Goal: Transaction & Acquisition: Purchase product/service

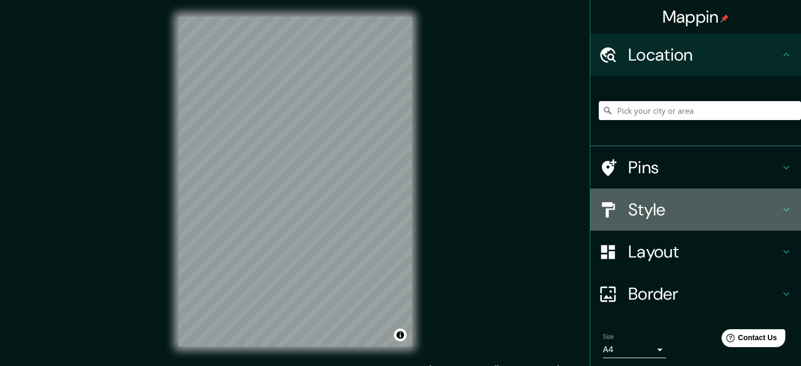
click at [634, 203] on h4 "Style" at bounding box center [704, 209] width 152 height 21
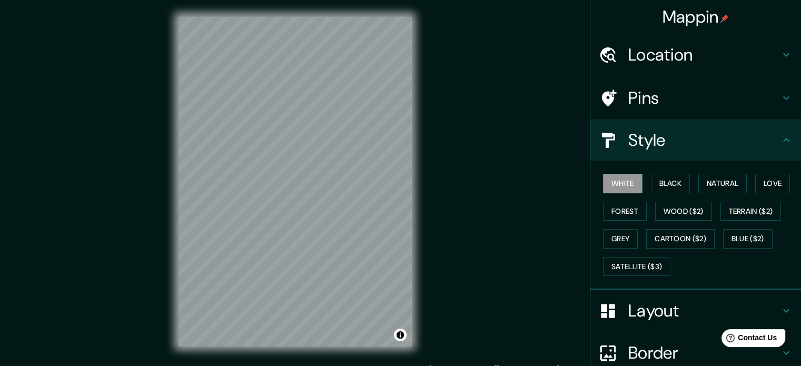
click at [547, 135] on div "Mappin Location Pins Style White Black Natural Love Forest Wood ($2) Terrain ($…" at bounding box center [400, 190] width 801 height 380
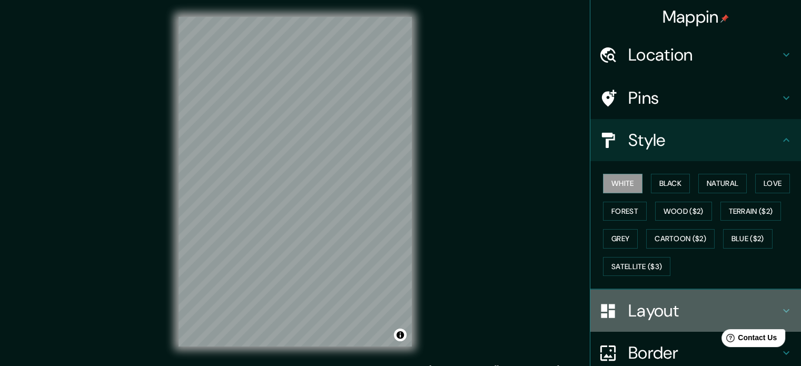
click at [649, 308] on h4 "Layout" at bounding box center [704, 310] width 152 height 21
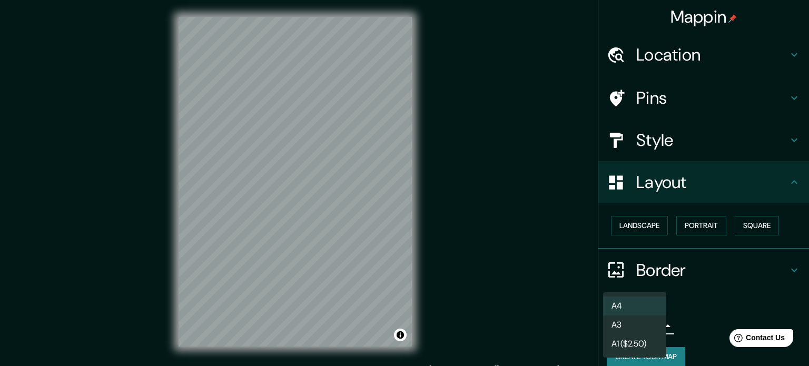
click at [647, 322] on body "Mappin Location Pins Style Layout Landscape Portrait Square Border Choose a bor…" at bounding box center [404, 183] width 809 height 366
click at [643, 322] on li "A3" at bounding box center [634, 324] width 63 height 19
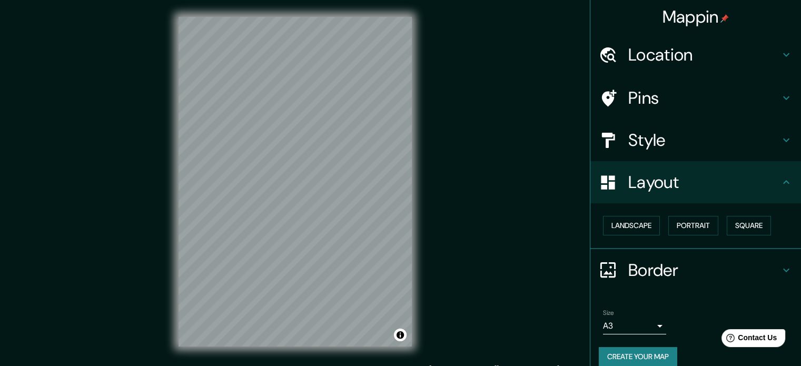
click at [731, 305] on div "Size A3 single" at bounding box center [696, 322] width 194 height 34
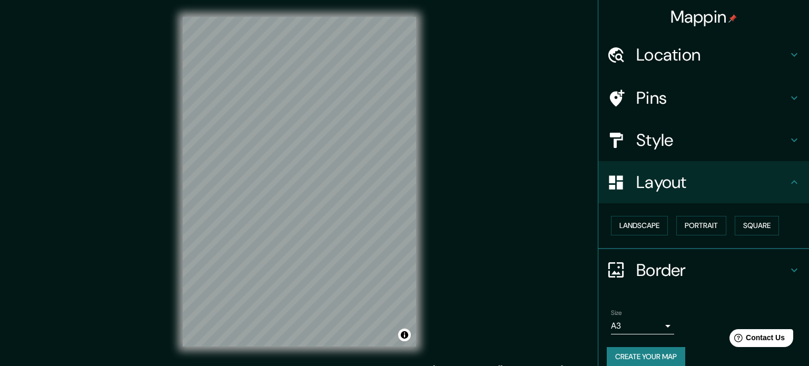
click at [642, 324] on body "Mappin Location Pins Style Layout Landscape Portrait Square Border Choose a bor…" at bounding box center [404, 183] width 809 height 366
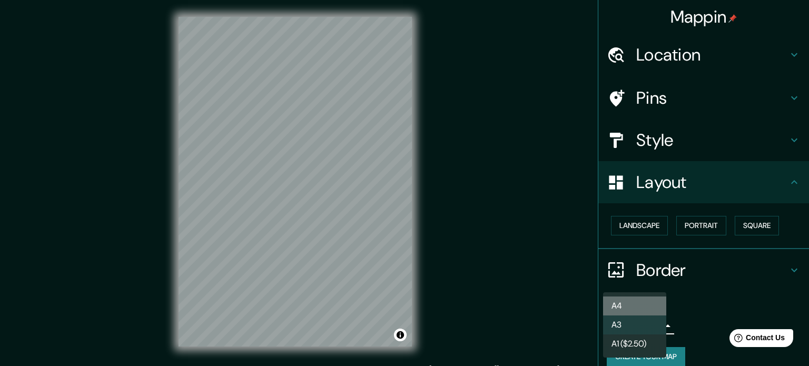
click at [636, 310] on li "A4" at bounding box center [634, 306] width 63 height 19
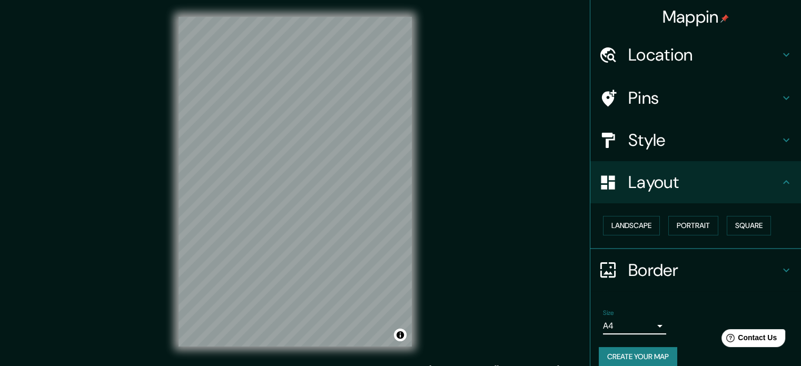
click at [693, 321] on div "Size A4 single" at bounding box center [696, 322] width 194 height 34
click at [688, 275] on h4 "Border" at bounding box center [704, 270] width 152 height 21
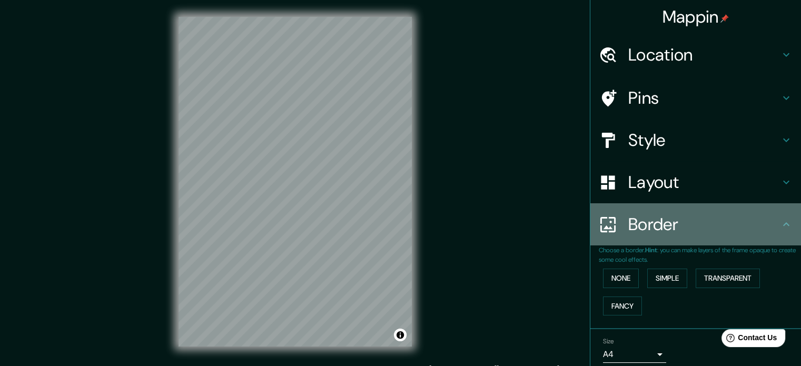
click at [707, 239] on div "Border" at bounding box center [695, 224] width 211 height 42
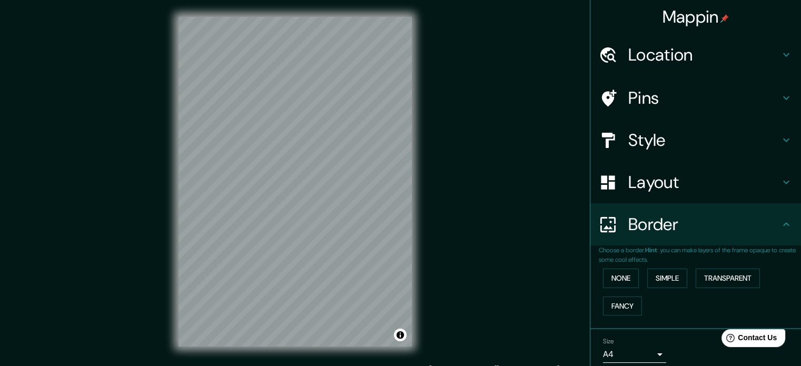
click at [693, 146] on h4 "Style" at bounding box center [704, 140] width 152 height 21
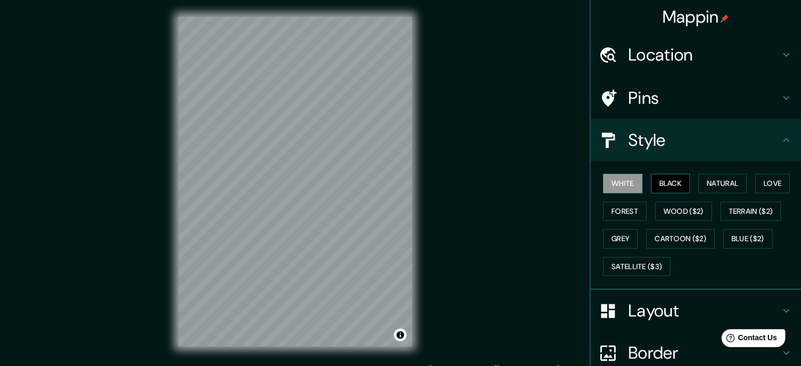
click at [678, 179] on button "Black" at bounding box center [671, 183] width 40 height 19
click at [707, 182] on button "Natural" at bounding box center [722, 183] width 48 height 19
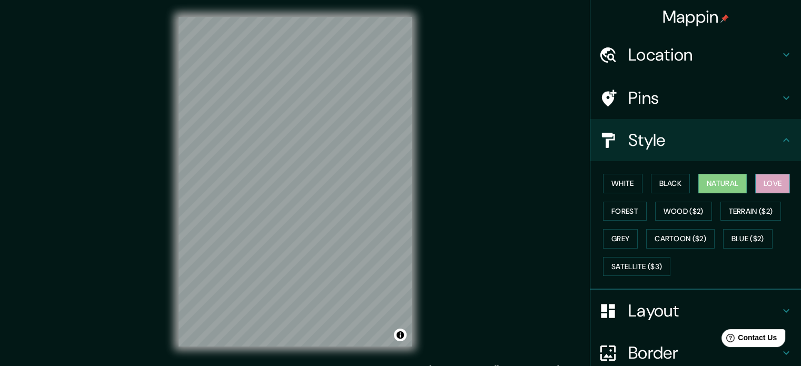
click at [763, 182] on button "Love" at bounding box center [772, 183] width 35 height 19
click at [620, 211] on button "Forest" at bounding box center [625, 211] width 44 height 19
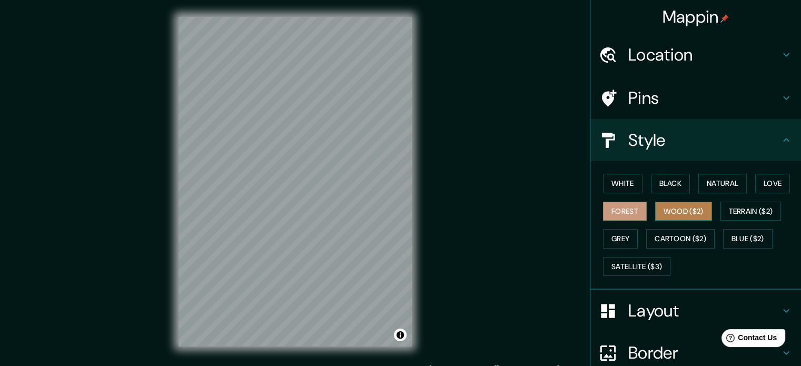
click at [674, 210] on button "Wood ($2)" at bounding box center [683, 211] width 57 height 19
click at [617, 211] on button "Forest" at bounding box center [625, 211] width 44 height 19
click at [626, 184] on button "White" at bounding box center [623, 183] width 40 height 19
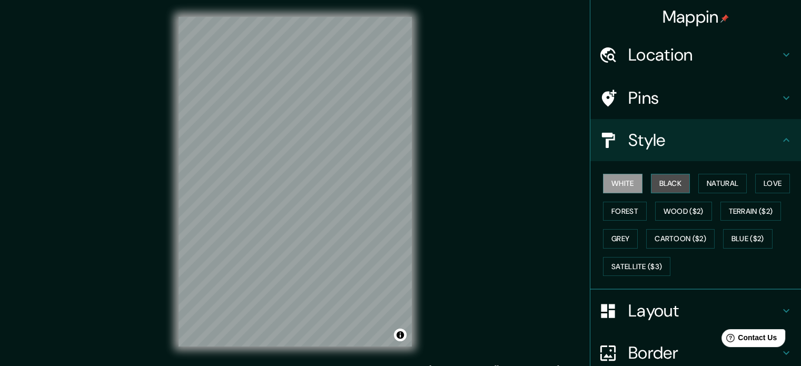
click at [660, 178] on button "Black" at bounding box center [671, 183] width 40 height 19
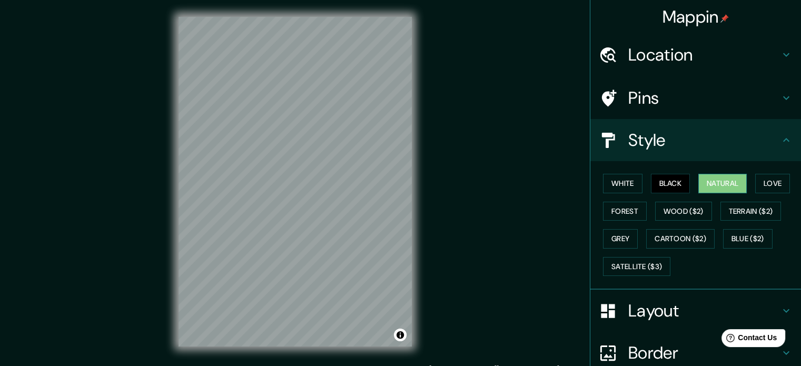
click at [711, 188] on button "Natural" at bounding box center [722, 183] width 48 height 19
click at [773, 181] on button "Love" at bounding box center [772, 183] width 35 height 19
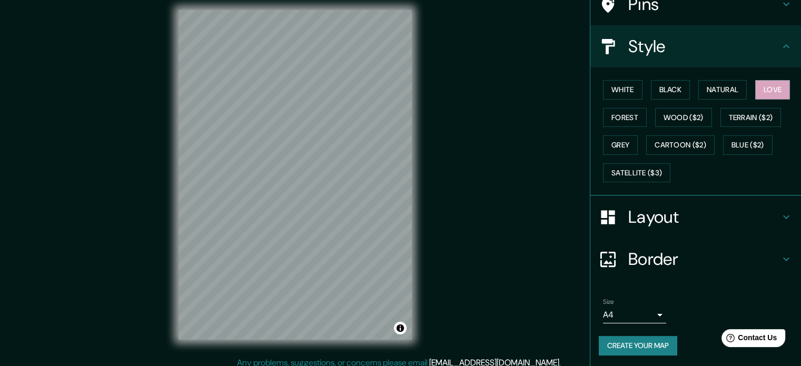
scroll to position [14, 0]
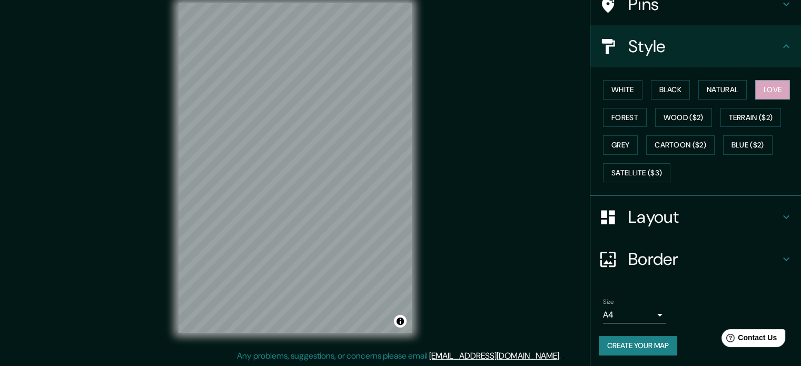
click at [628, 347] on button "Create your map" at bounding box center [638, 345] width 78 height 19
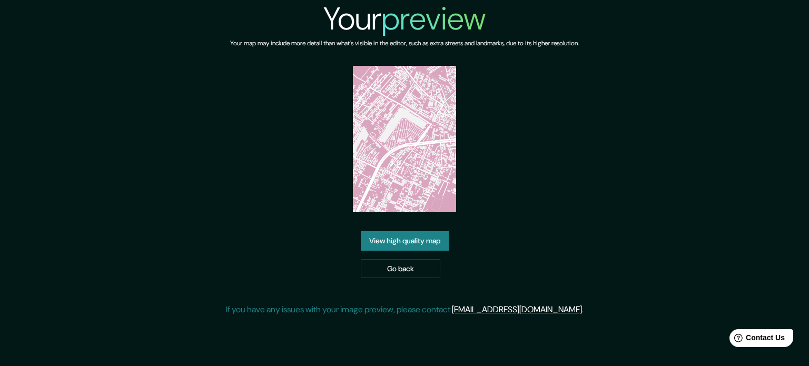
drag, startPoint x: 417, startPoint y: 179, endPoint x: 390, endPoint y: 244, distance: 70.8
click at [390, 244] on link "View high quality map" at bounding box center [405, 240] width 88 height 19
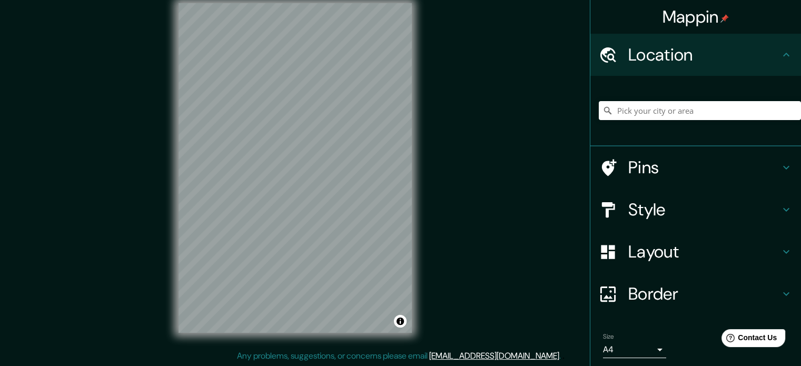
click at [537, 198] on div "Mappin Location Pins Style Layout Border Choose a border. Hint : you can make l…" at bounding box center [400, 176] width 801 height 380
click at [501, 196] on div "Mappin Location Pins Style Layout Border Choose a border. Hint : you can make l…" at bounding box center [400, 176] width 801 height 380
click at [147, 159] on div "Mappin Location Pins Style Layout Border Choose a border. Hint : you can make l…" at bounding box center [400, 176] width 801 height 380
click at [413, 193] on div "© Mapbox © OpenStreetMap Improve this map" at bounding box center [295, 167] width 267 height 363
click at [635, 249] on h4 "Layout" at bounding box center [704, 251] width 152 height 21
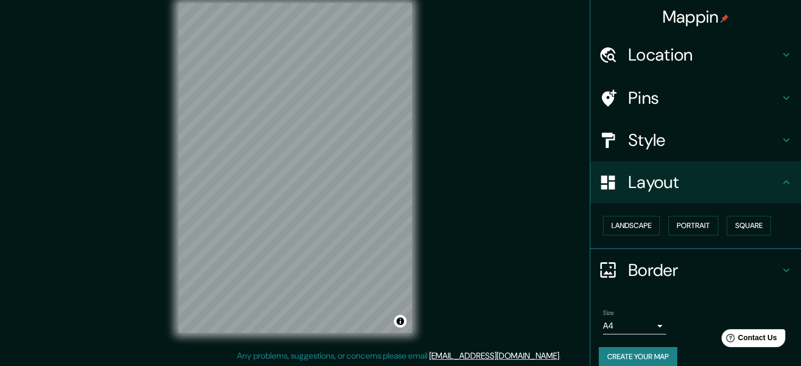
drag, startPoint x: 422, startPoint y: 92, endPoint x: 458, endPoint y: 81, distance: 38.1
click at [458, 81] on div "Mappin Location Pins Style Layout Landscape Portrait Square Border Choose a bor…" at bounding box center [400, 176] width 801 height 380
click at [659, 135] on h4 "Style" at bounding box center [704, 140] width 152 height 21
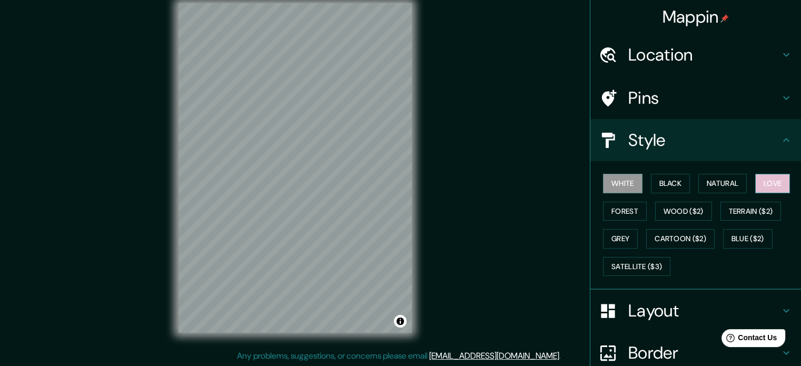
click at [774, 180] on button "Love" at bounding box center [772, 183] width 35 height 19
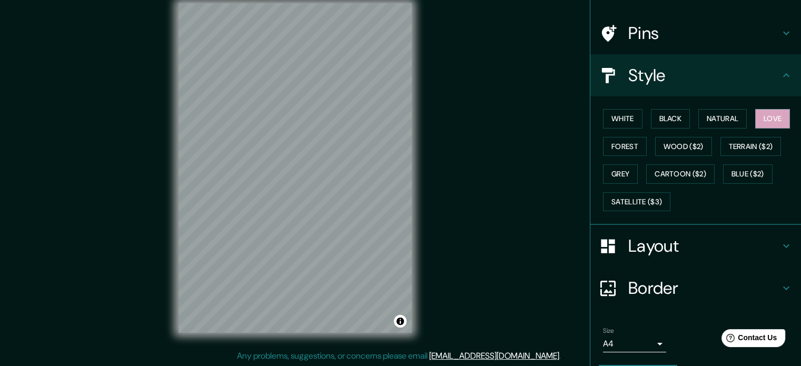
scroll to position [94, 0]
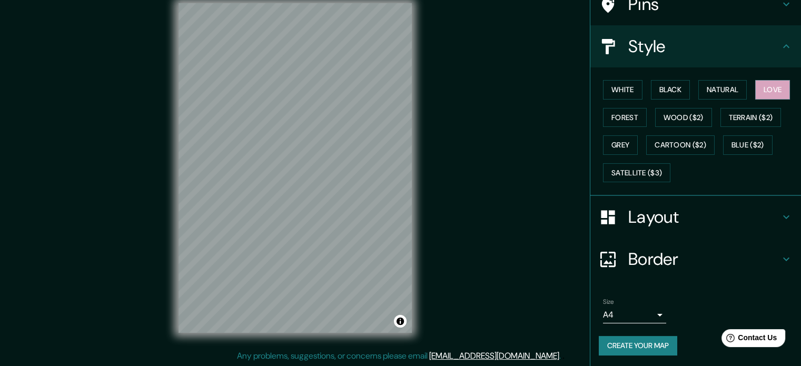
click at [634, 337] on button "Create your map" at bounding box center [638, 345] width 78 height 19
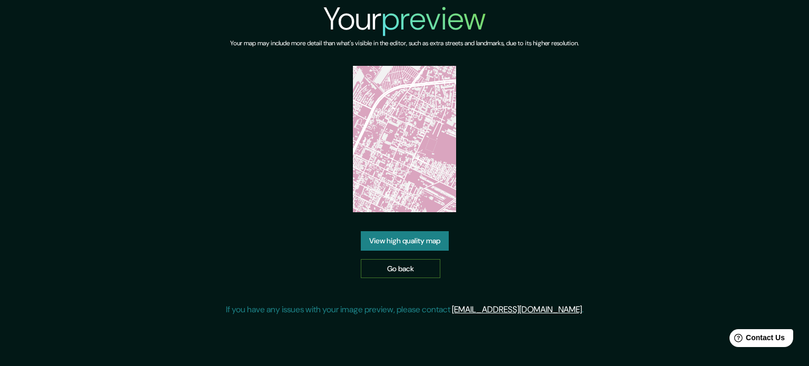
click at [414, 272] on link "Go back" at bounding box center [401, 268] width 80 height 19
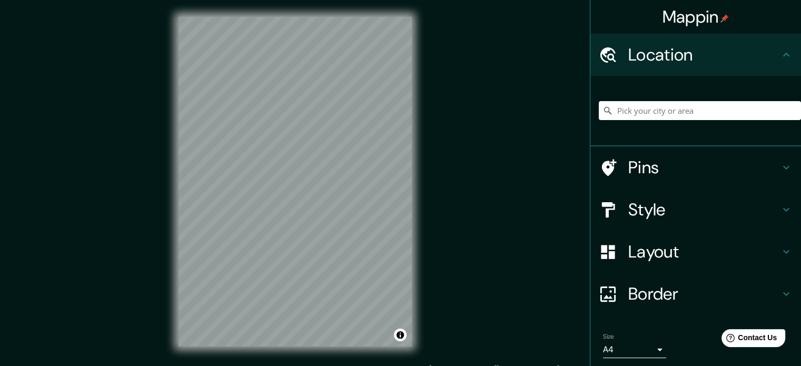
click at [413, 186] on div "© Mapbox © OpenStreetMap Improve this map" at bounding box center [295, 181] width 267 height 363
click at [507, 179] on div "Mappin Location Pins Style Layout Border Choose a border. Hint : you can make l…" at bounding box center [400, 190] width 801 height 380
click at [459, 175] on div "Mappin Location Pins Style Layout Border Choose a border. Hint : you can make l…" at bounding box center [400, 190] width 801 height 380
click at [425, 50] on div "© Mapbox © OpenStreetMap Improve this map" at bounding box center [295, 181] width 267 height 363
click at [649, 215] on h4 "Style" at bounding box center [704, 209] width 152 height 21
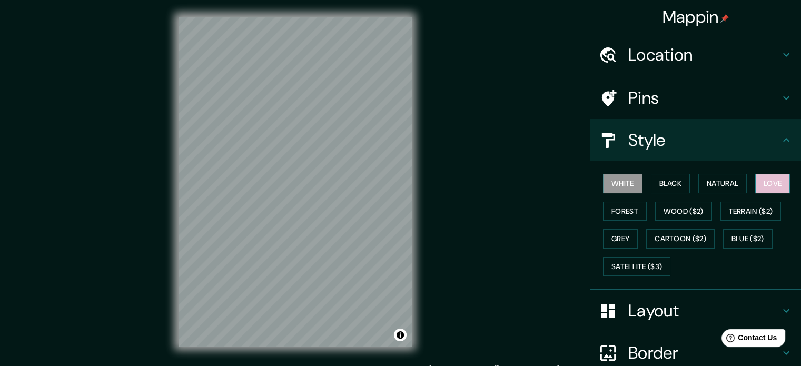
click at [775, 178] on button "Love" at bounding box center [772, 183] width 35 height 19
click at [468, 176] on div "Mappin Location Pins Style White Black Natural Love Forest Wood ($2) Terrain ($…" at bounding box center [400, 190] width 801 height 380
drag, startPoint x: 358, startPoint y: 181, endPoint x: 367, endPoint y: 165, distance: 17.7
click at [368, 165] on div at bounding box center [366, 164] width 8 height 8
click at [366, 165] on div at bounding box center [365, 166] width 8 height 8
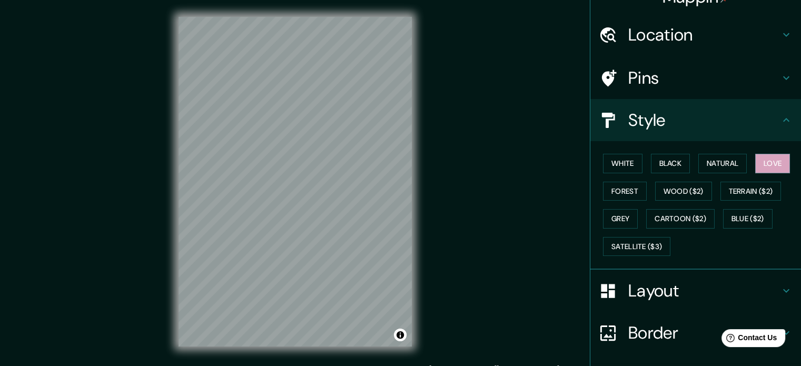
scroll to position [94, 0]
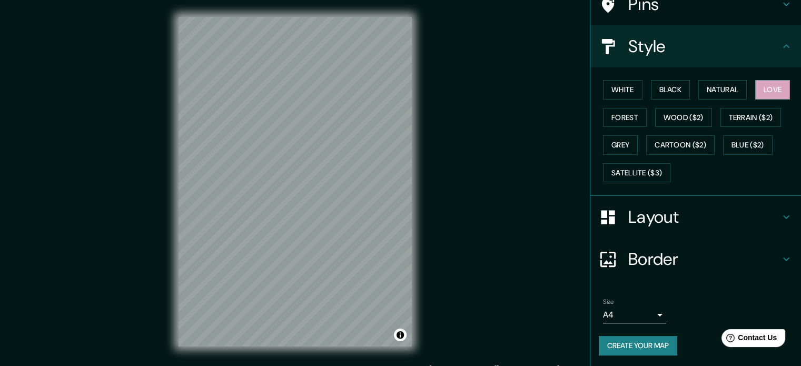
click at [647, 343] on button "Create your map" at bounding box center [638, 345] width 78 height 19
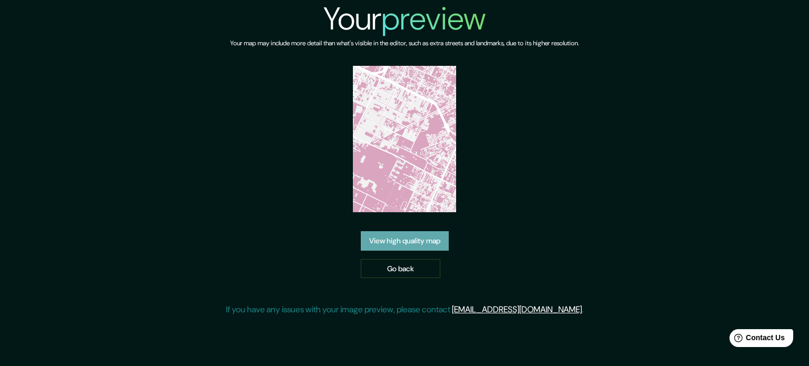
click at [442, 231] on link "View high quality map" at bounding box center [405, 240] width 88 height 19
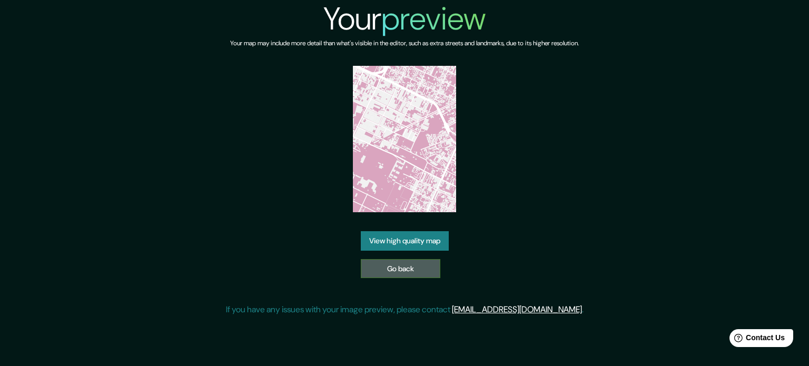
click at [432, 259] on link "Go back" at bounding box center [401, 268] width 80 height 19
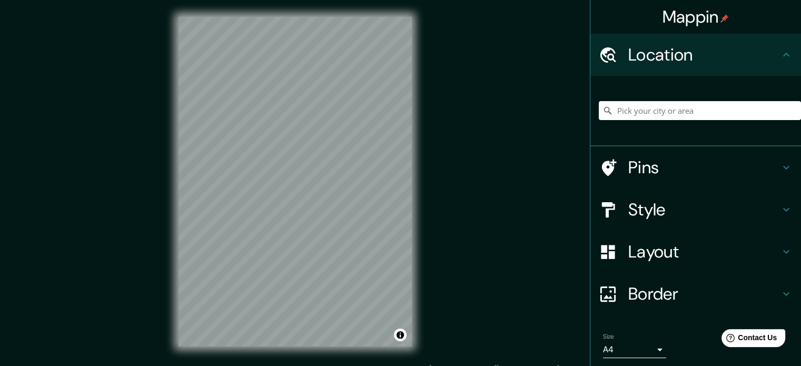
click at [531, 111] on div "Mappin Location Pins Style Layout Border Choose a border. Hint : you can make l…" at bounding box center [400, 190] width 801 height 380
click at [554, 111] on div "Mappin Location Pins Style Layout Border Choose a border. Hint : you can make l…" at bounding box center [400, 190] width 801 height 380
click at [581, 128] on div "Mappin Location Pins Style Layout Border Choose a border. Hint : you can make l…" at bounding box center [400, 190] width 801 height 380
click at [491, 154] on div "Mappin Location Pins Style Layout Border Choose a border. Hint : you can make l…" at bounding box center [400, 190] width 801 height 380
click at [472, 134] on div "Mappin Location Pins Style Layout Border Choose a border. Hint : you can make l…" at bounding box center [400, 190] width 801 height 380
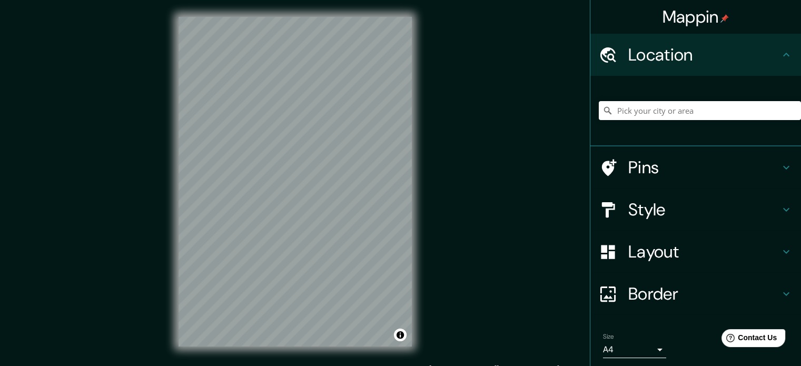
click at [472, 166] on div "Mappin Location Pins Style Layout Border Choose a border. Hint : you can make l…" at bounding box center [400, 190] width 801 height 380
drag, startPoint x: 472, startPoint y: 166, endPoint x: 466, endPoint y: 157, distance: 10.9
click at [487, 158] on div "Mappin Location Pins Style Layout Border Choose a border. Hint : you can make l…" at bounding box center [400, 190] width 801 height 380
click at [415, 141] on div "© Mapbox © OpenStreetMap Improve this map" at bounding box center [295, 181] width 267 height 363
click at [688, 204] on h4 "Style" at bounding box center [704, 209] width 152 height 21
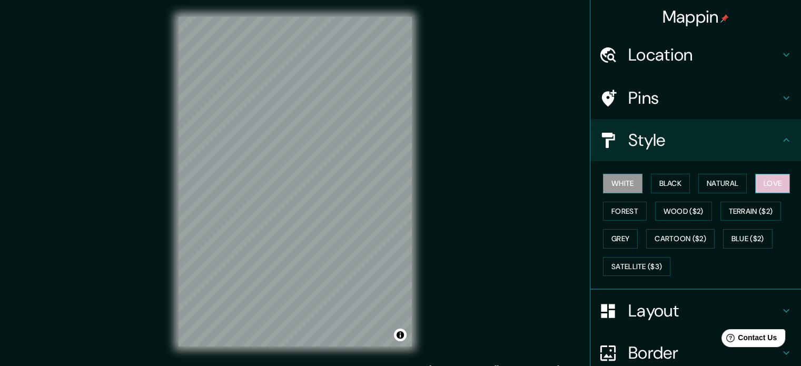
click at [762, 183] on button "Love" at bounding box center [772, 183] width 35 height 19
click at [625, 233] on button "Grey" at bounding box center [620, 238] width 35 height 19
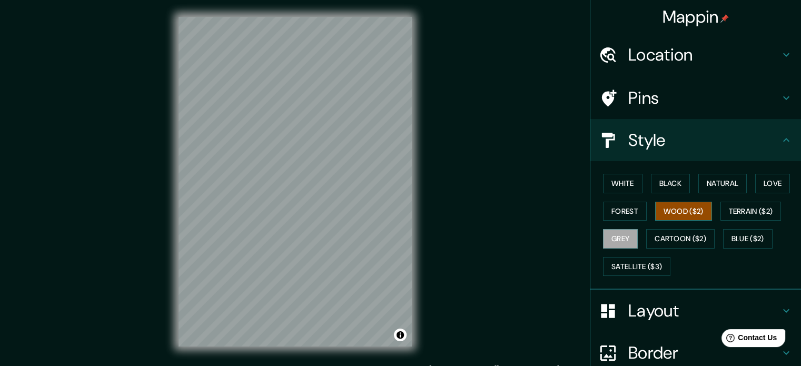
click at [662, 212] on button "Wood ($2)" at bounding box center [683, 211] width 57 height 19
click at [619, 209] on button "Forest" at bounding box center [625, 211] width 44 height 19
click at [683, 208] on button "Wood ($2)" at bounding box center [683, 211] width 57 height 19
click at [762, 180] on button "Love" at bounding box center [772, 183] width 35 height 19
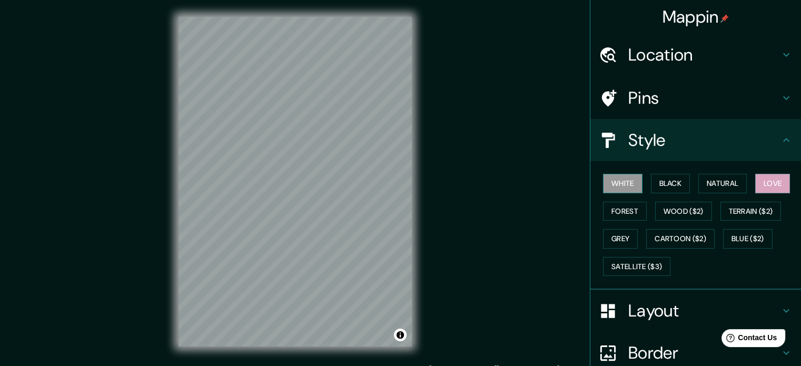
click at [622, 184] on button "White" at bounding box center [623, 183] width 40 height 19
click at [666, 183] on button "Black" at bounding box center [671, 183] width 40 height 19
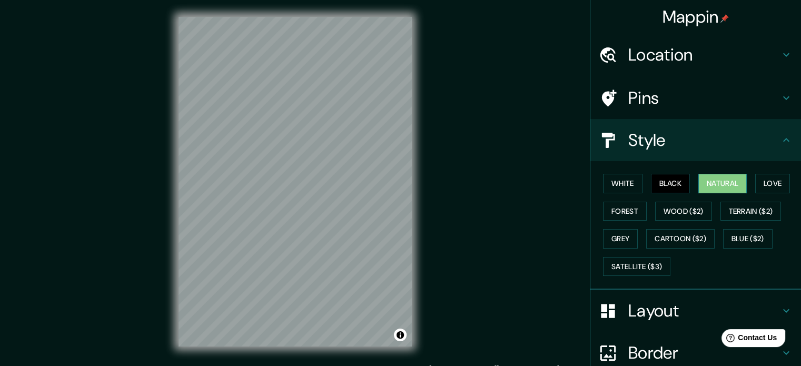
click at [699, 181] on button "Natural" at bounding box center [722, 183] width 48 height 19
click at [755, 179] on button "Love" at bounding box center [772, 183] width 35 height 19
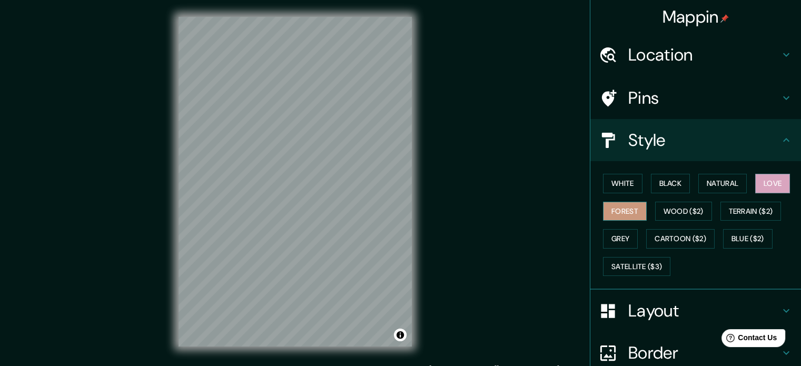
click at [611, 217] on button "Forest" at bounding box center [625, 211] width 44 height 19
click at [681, 208] on button "Wood ($2)" at bounding box center [683, 211] width 57 height 19
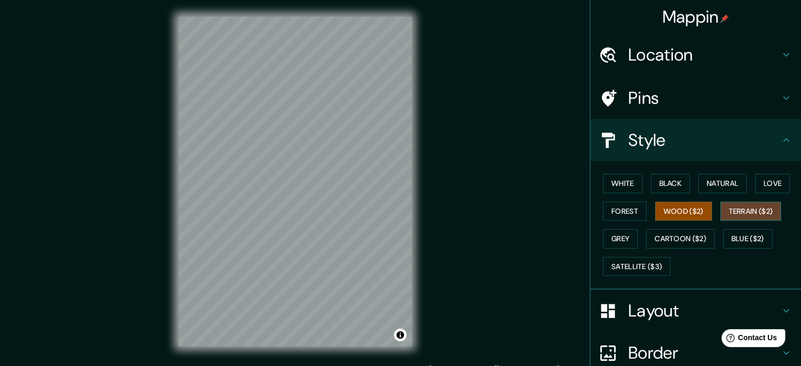
click at [742, 210] on button "Terrain ($2)" at bounding box center [751, 211] width 61 height 19
click at [617, 236] on button "Grey" at bounding box center [620, 238] width 35 height 19
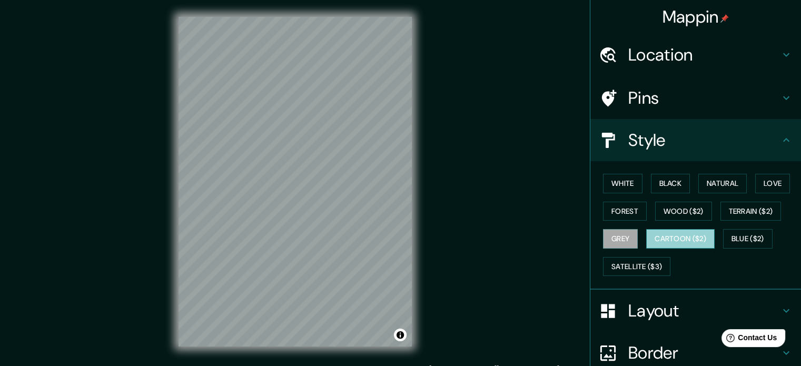
click at [657, 235] on button "Cartoon ($2)" at bounding box center [680, 238] width 68 height 19
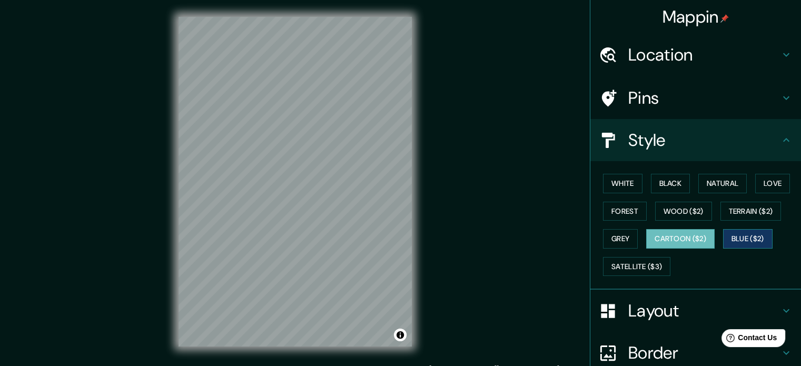
click at [733, 233] on button "Blue ($2)" at bounding box center [748, 238] width 50 height 19
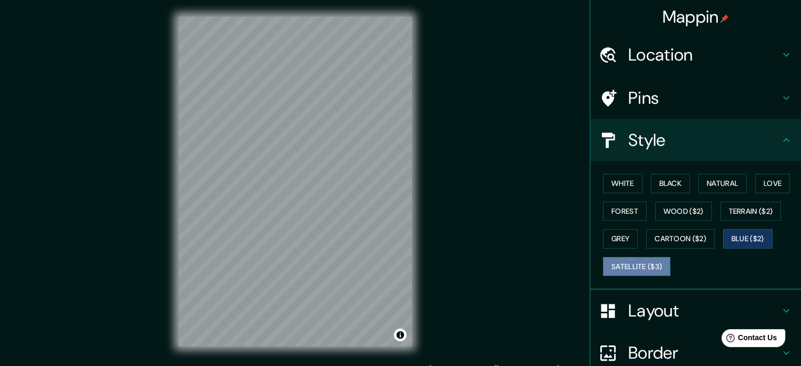
click at [615, 262] on button "Satellite ($3)" at bounding box center [636, 266] width 67 height 19
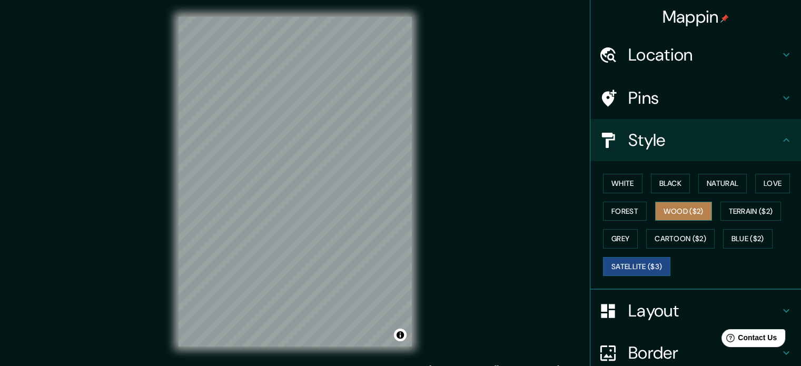
click at [668, 210] on button "Wood ($2)" at bounding box center [683, 211] width 57 height 19
